Goal: Check status: Check status

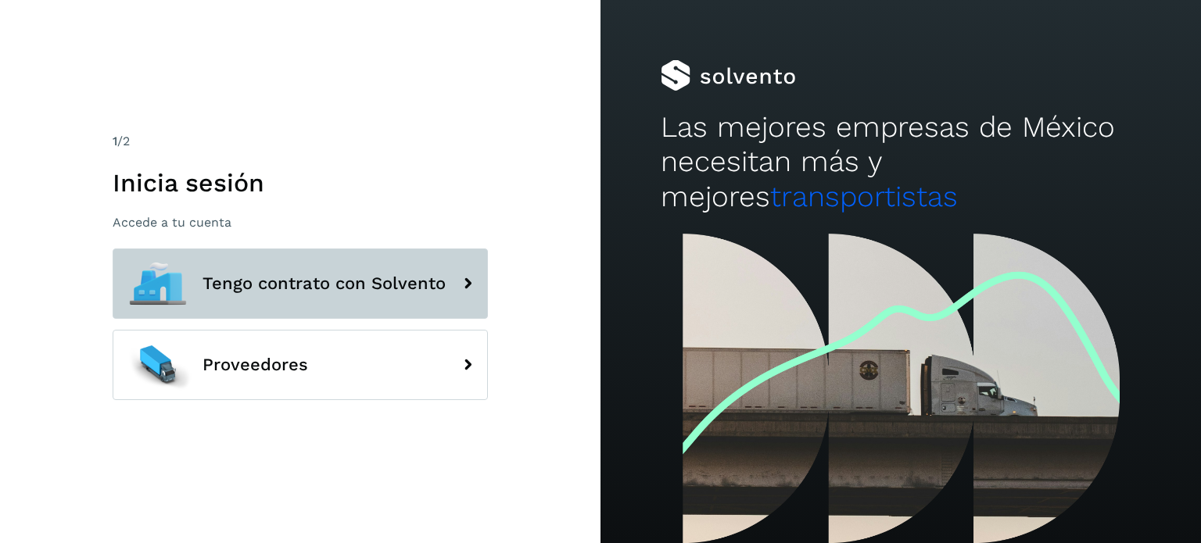
click at [288, 303] on button "Tengo contrato con Solvento" at bounding box center [300, 284] width 375 height 70
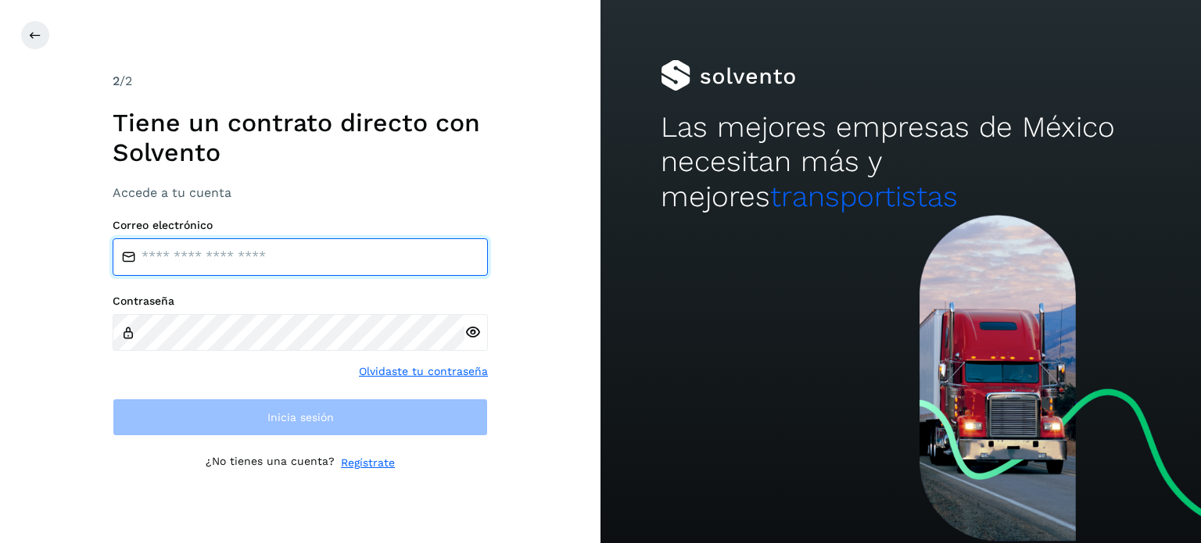
click at [282, 265] on input "email" at bounding box center [300, 257] width 375 height 38
type input "**********"
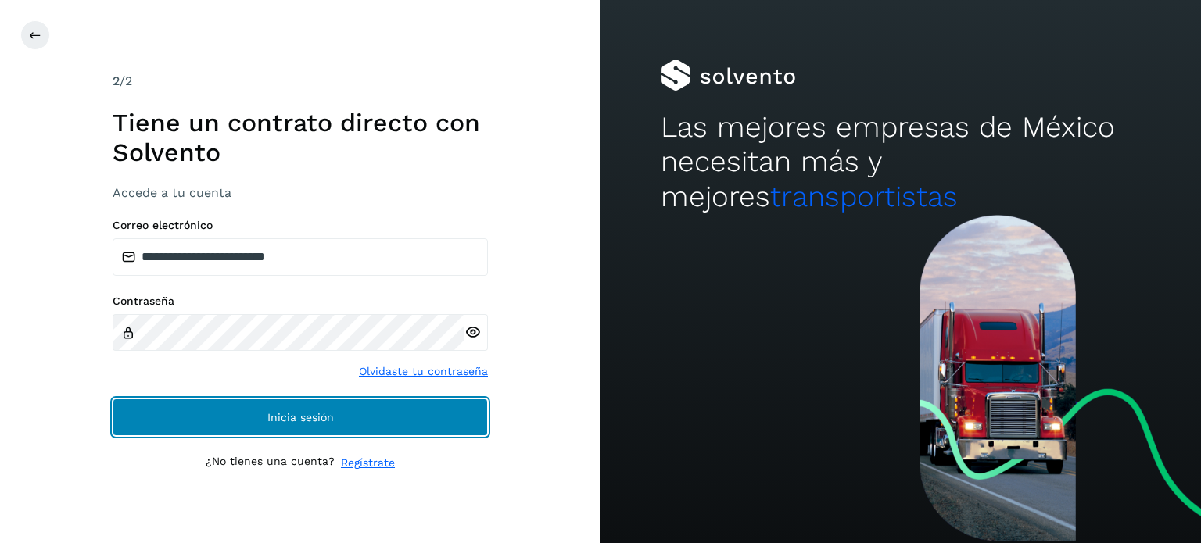
click at [309, 415] on span "Inicia sesión" at bounding box center [300, 417] width 66 height 11
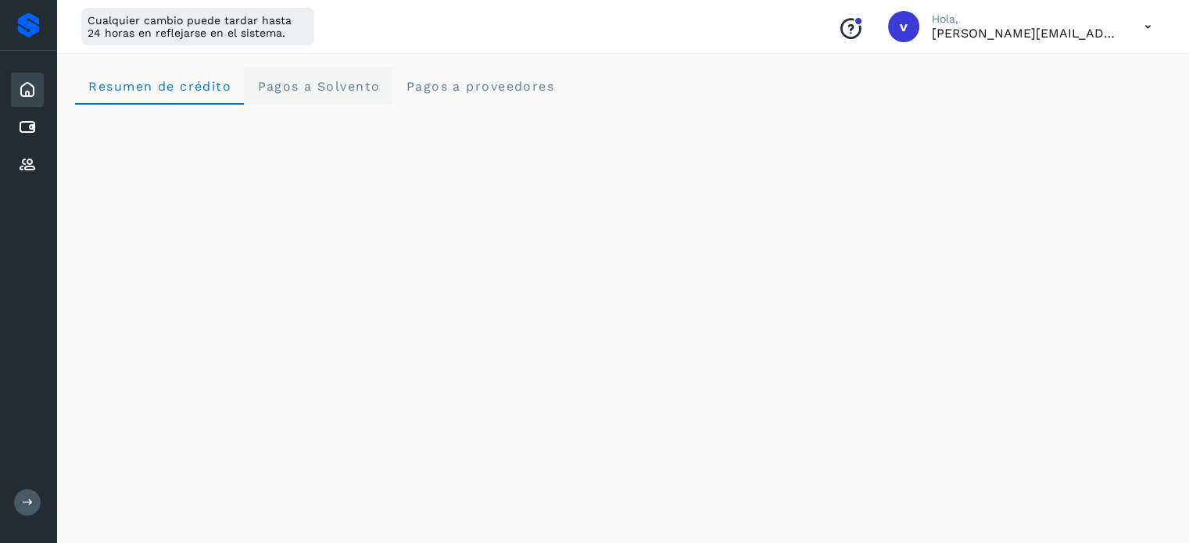
click at [319, 96] on Solvento "Pagos a Solvento" at bounding box center [318, 86] width 149 height 38
click at [199, 91] on span "Resumen de crédito" at bounding box center [160, 86] width 144 height 15
click at [1151, 29] on icon at bounding box center [1148, 27] width 32 height 32
click at [1054, 93] on div "Cerrar sesión" at bounding box center [1070, 101] width 186 height 30
